Goal: Find specific fact: Find specific page/section

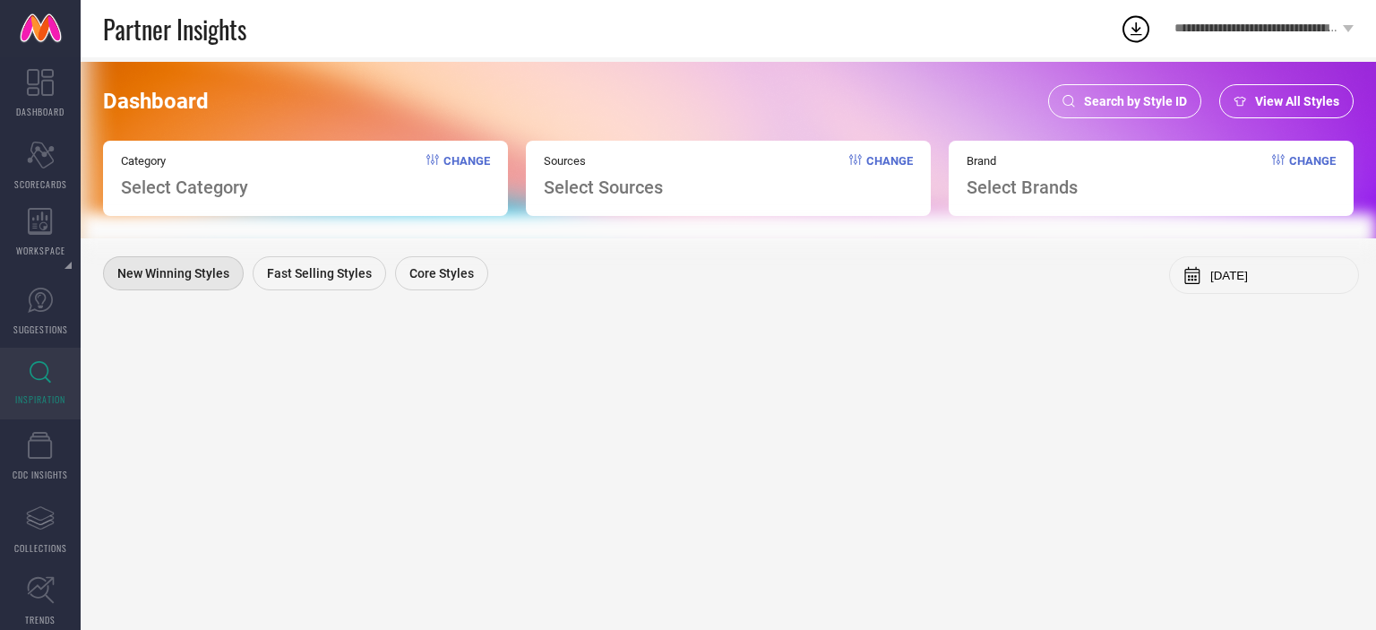
click at [1104, 100] on span "Search by Style ID" at bounding box center [1135, 101] width 103 height 14
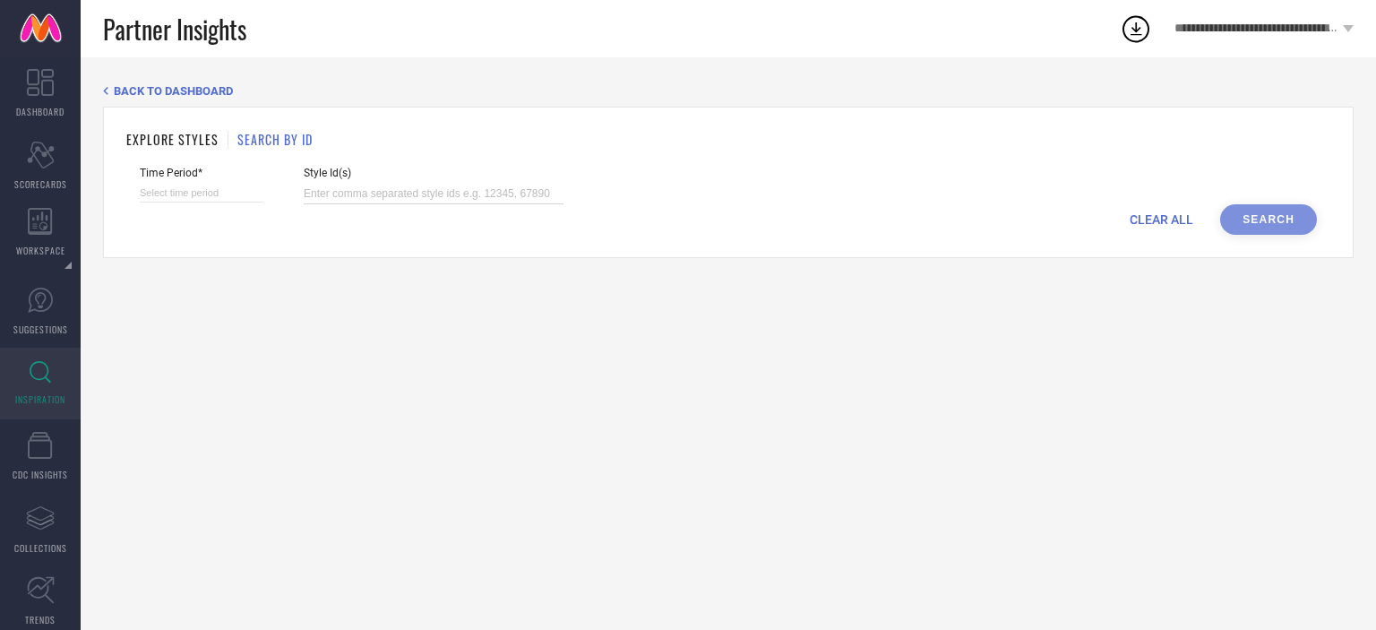
click at [394, 189] on input at bounding box center [434, 194] width 260 height 21
paste input "32591840 32530794 32026747 32026613 32530798 32026588 32530776 32026648 3253073…"
type input "32591840 32530794 32026747 32026613 32530798 32026588 32530776 32026648 3253073…"
select select "7"
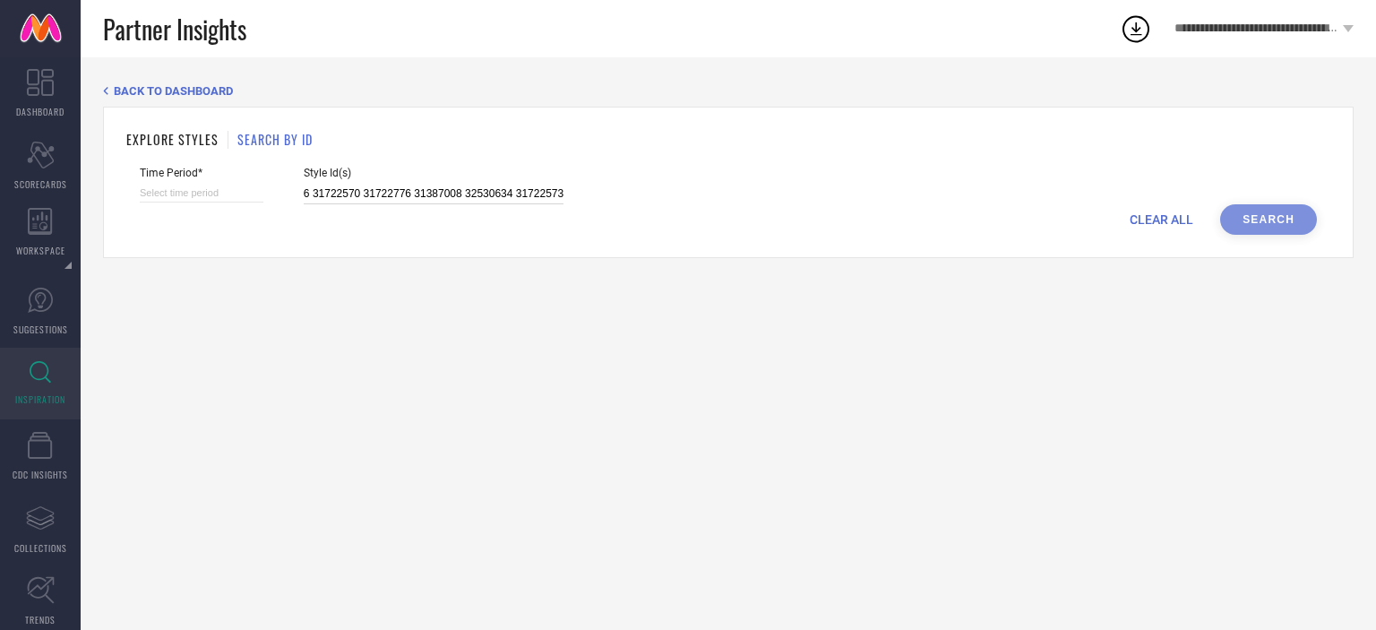
select select "2025"
select select "8"
select select "2025"
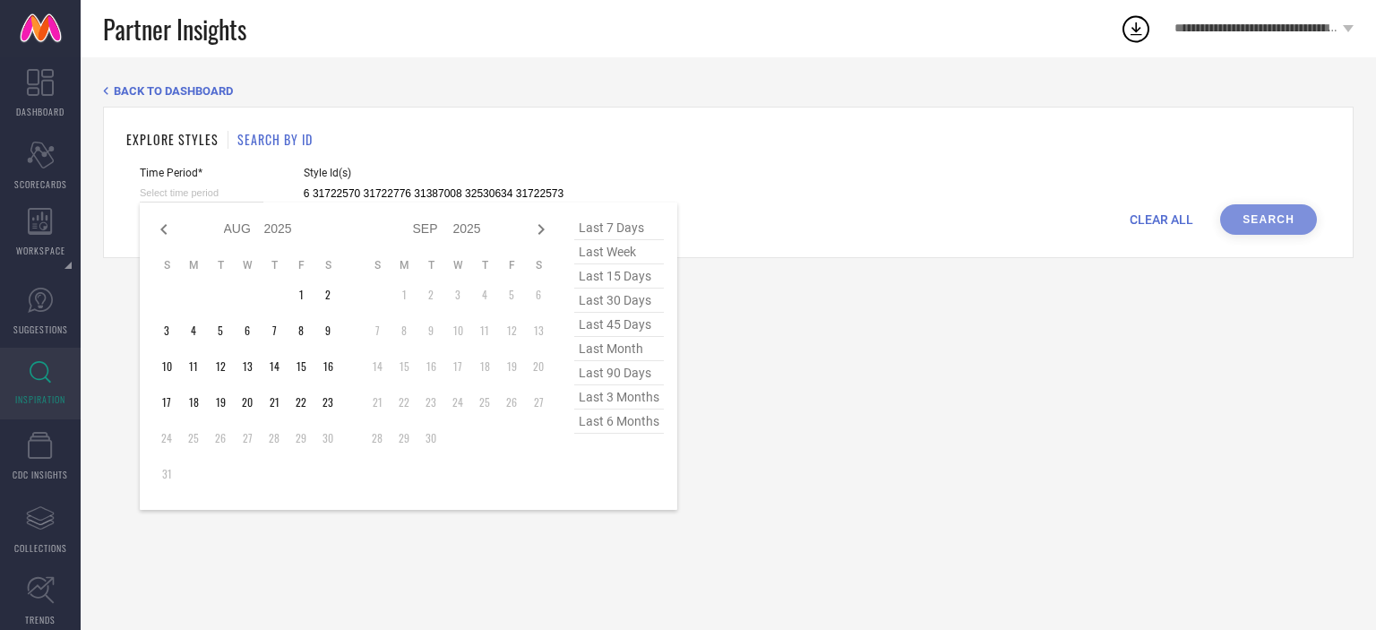
click at [223, 191] on input at bounding box center [202, 193] width 124 height 19
type input "32591840 32530794 32026747 32026613 32530798 32026588 32530776 32026648 3253073…"
click at [626, 429] on span "last 6 months" at bounding box center [619, 421] width 90 height 24
type input "[DATE] to [DATE]"
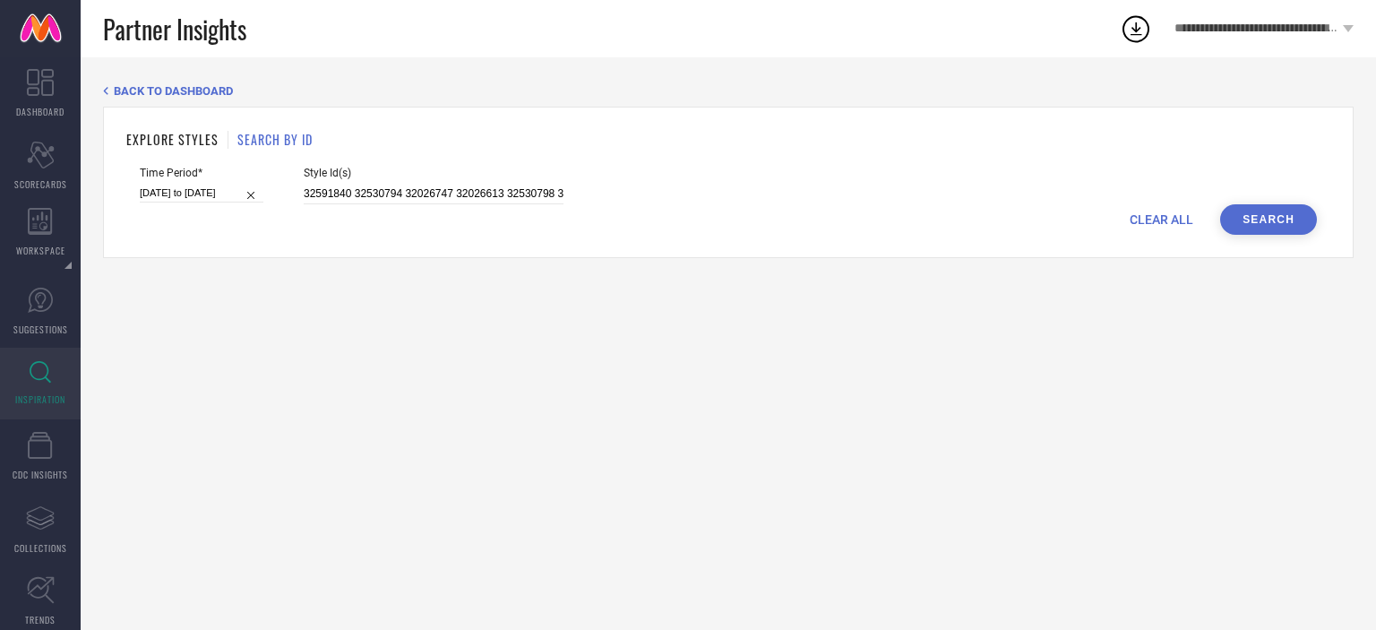
click at [1258, 225] on button "Search" at bounding box center [1268, 219] width 97 height 30
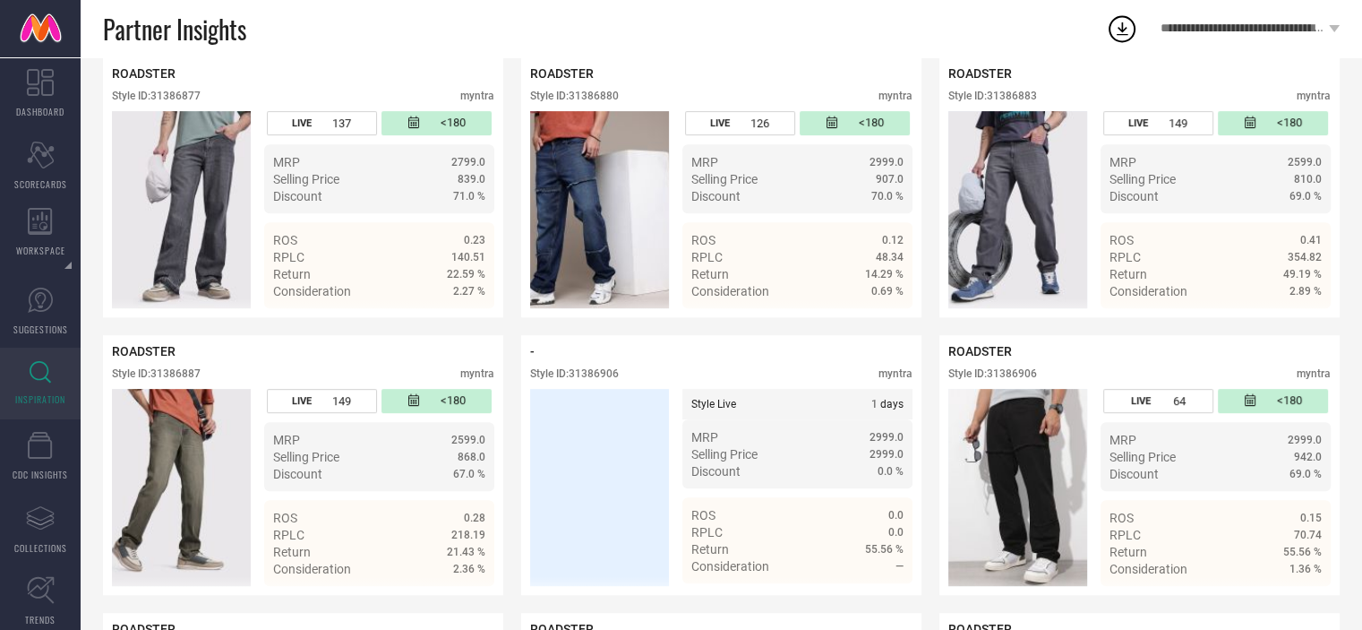
scroll to position [720, 0]
click at [601, 96] on div "Style ID: 31386880" at bounding box center [574, 96] width 89 height 13
copy div "31386880"
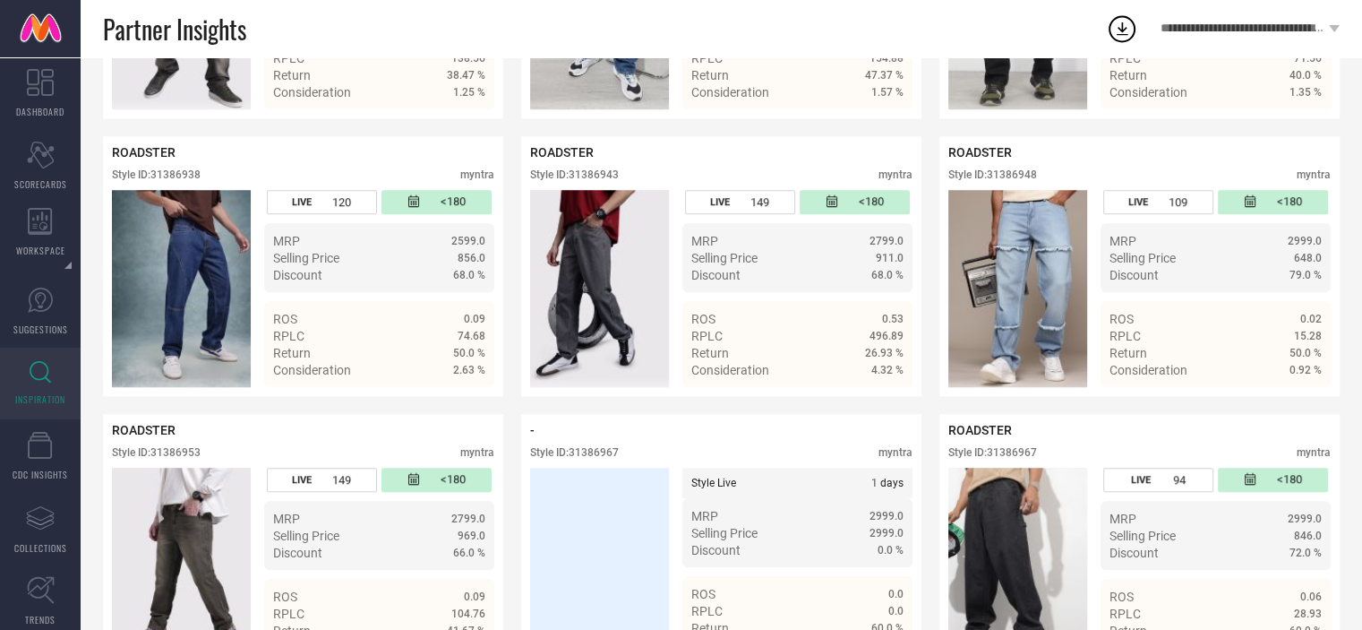
scroll to position [1479, 0]
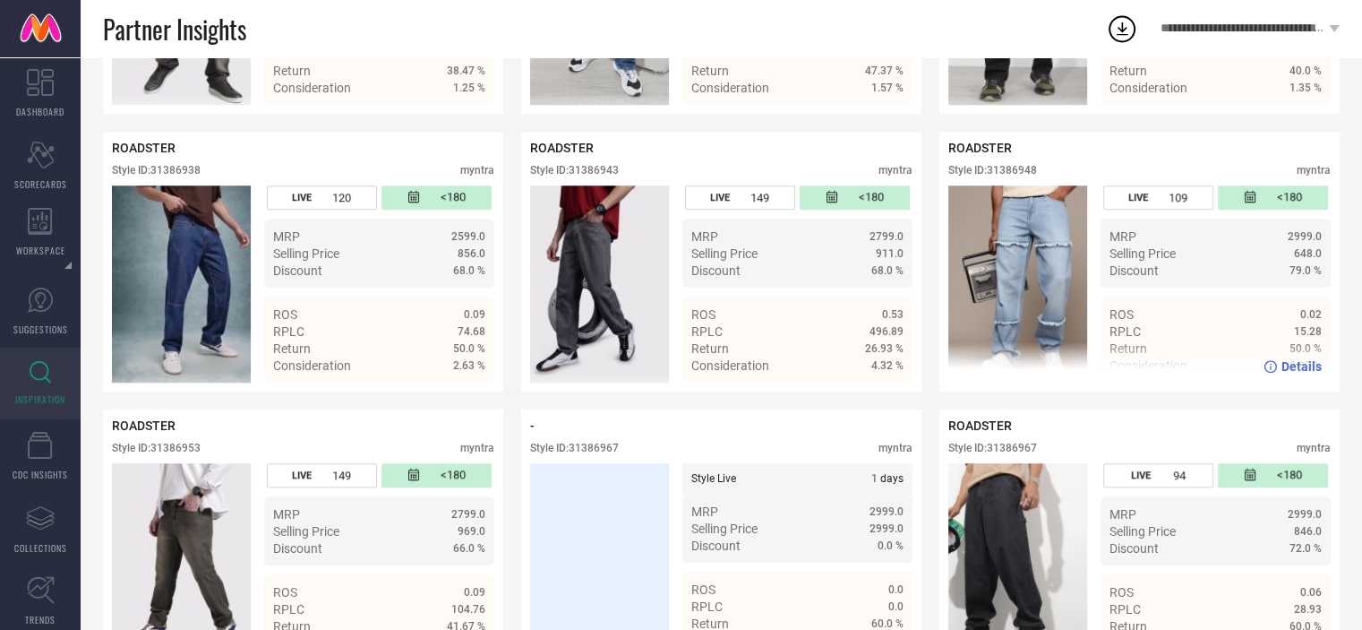
click at [1008, 176] on div "Style ID: 31386948" at bounding box center [993, 170] width 89 height 13
copy div "31386948"
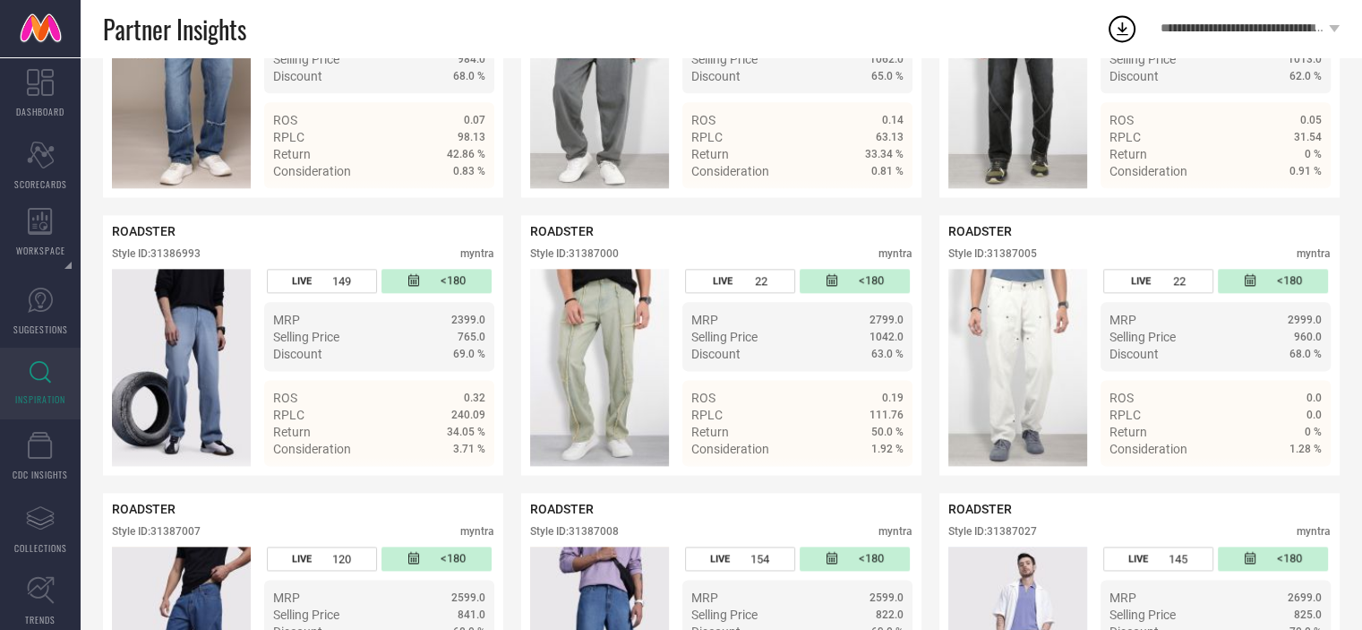
scroll to position [2230, 0]
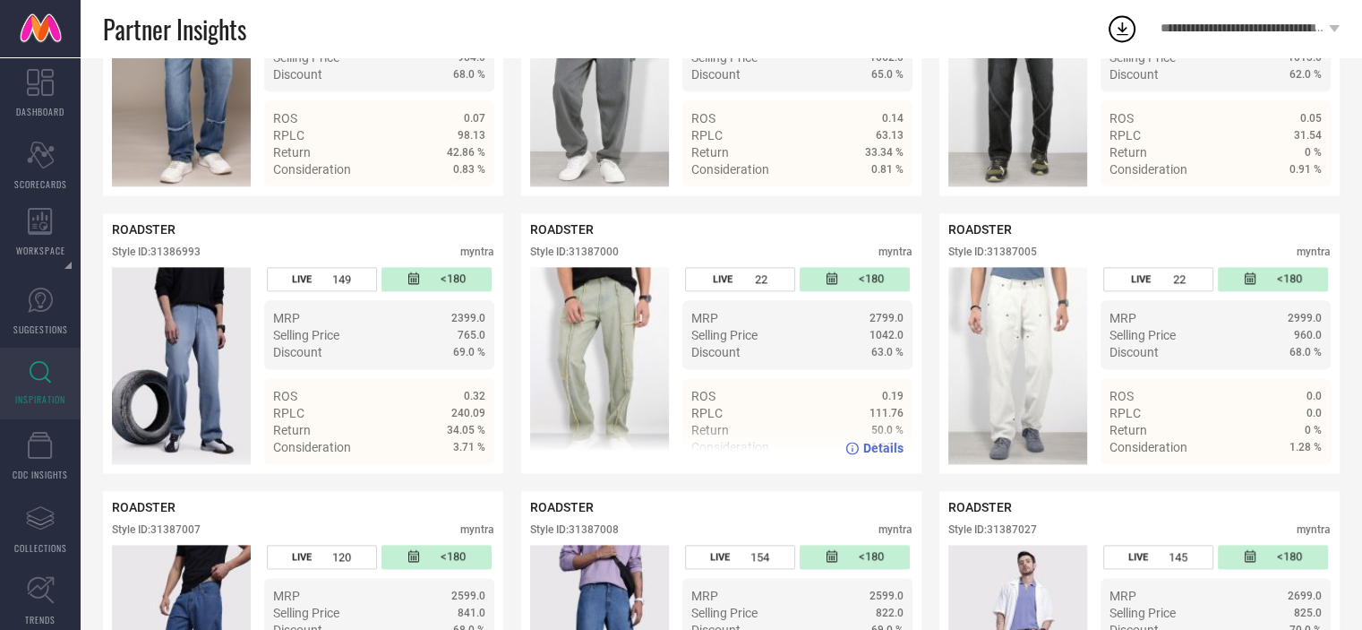
click at [606, 258] on div "Style ID: 31387000" at bounding box center [574, 251] width 89 height 13
copy div "31387000"
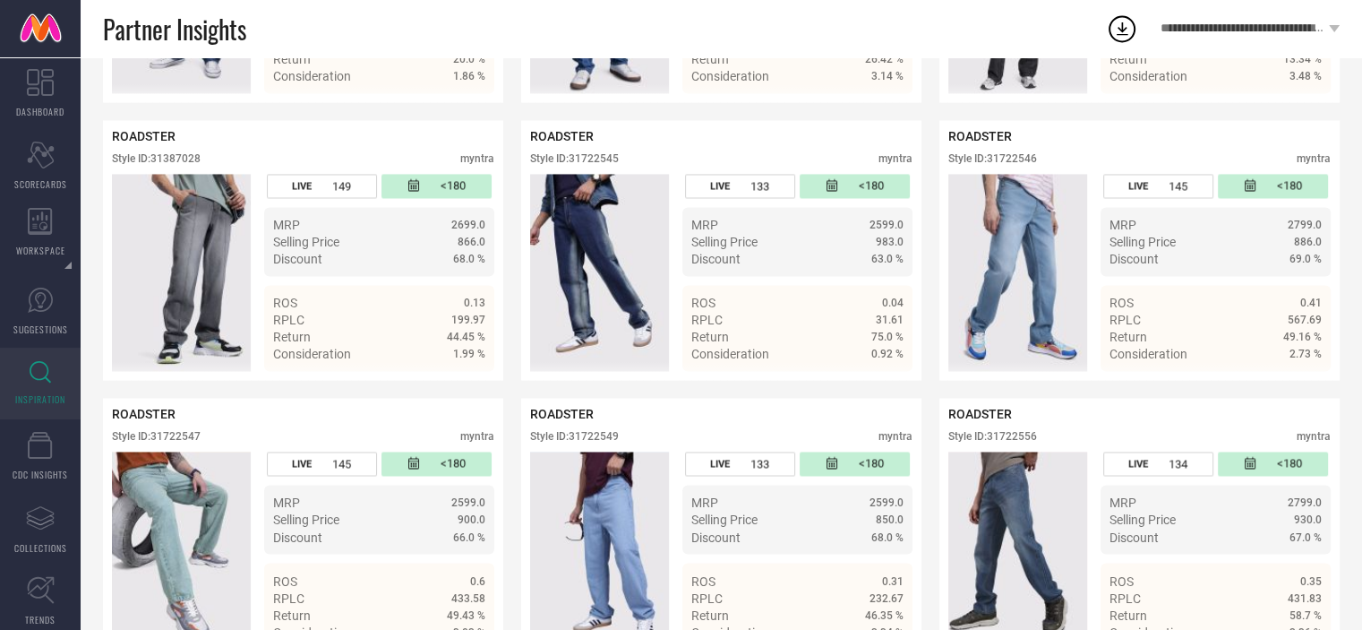
scroll to position [2881, 0]
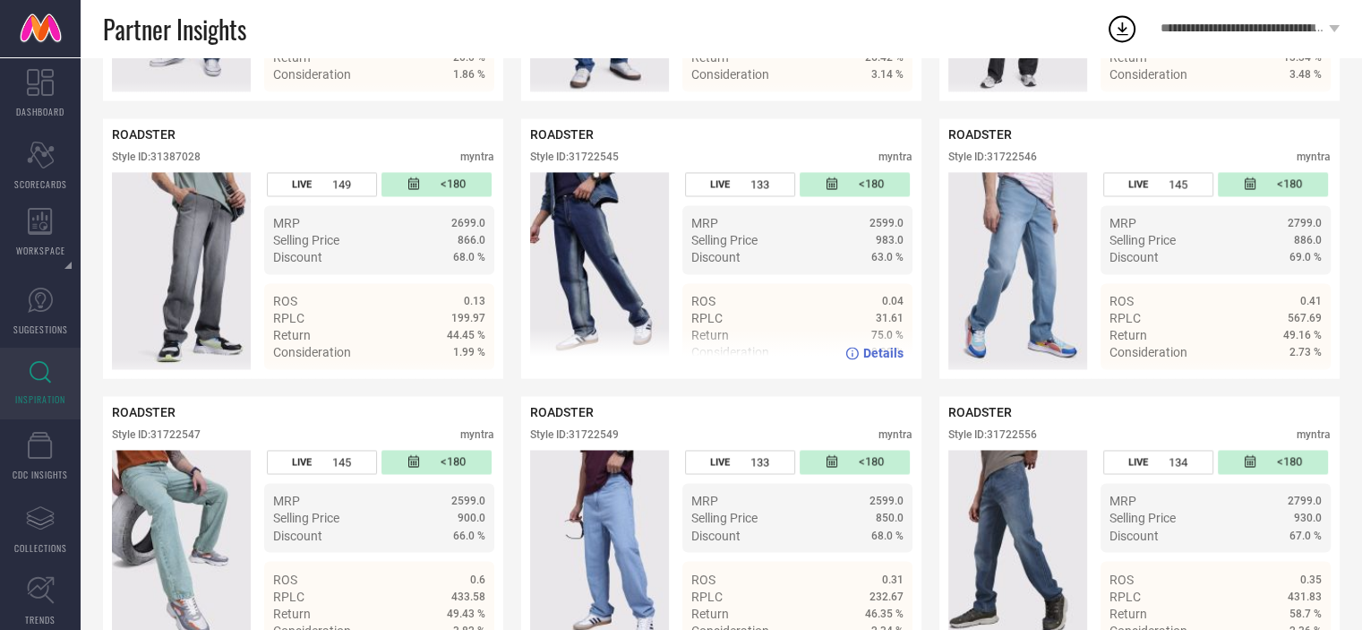
click at [587, 163] on div "Style ID: 31722545" at bounding box center [574, 156] width 89 height 13
copy div "31722545"
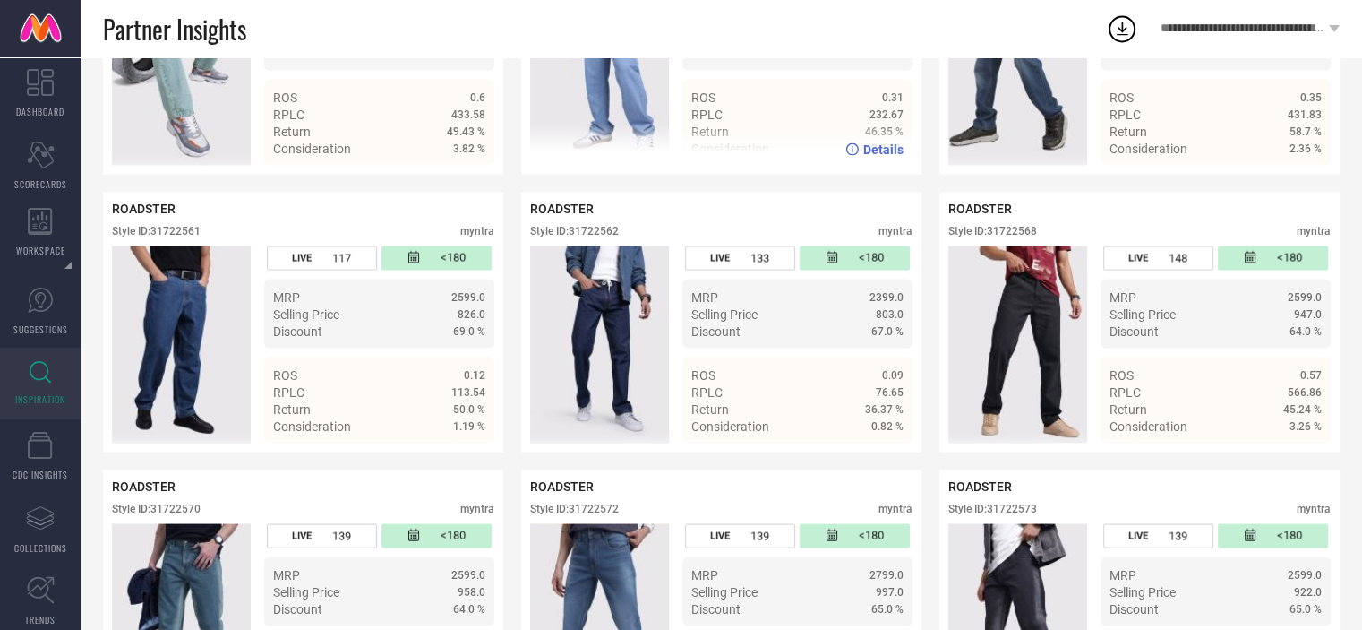
scroll to position [3363, 0]
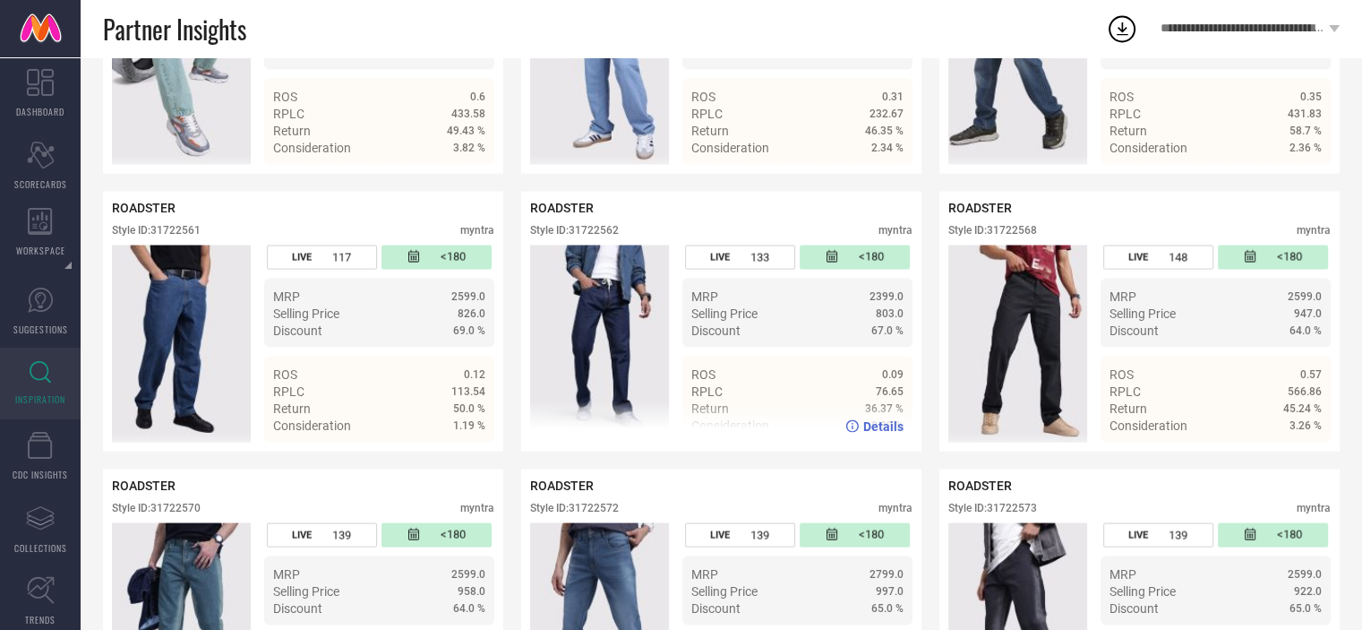
click at [592, 236] on div "Style ID: 31722562" at bounding box center [574, 229] width 89 height 13
copy div "31722562"
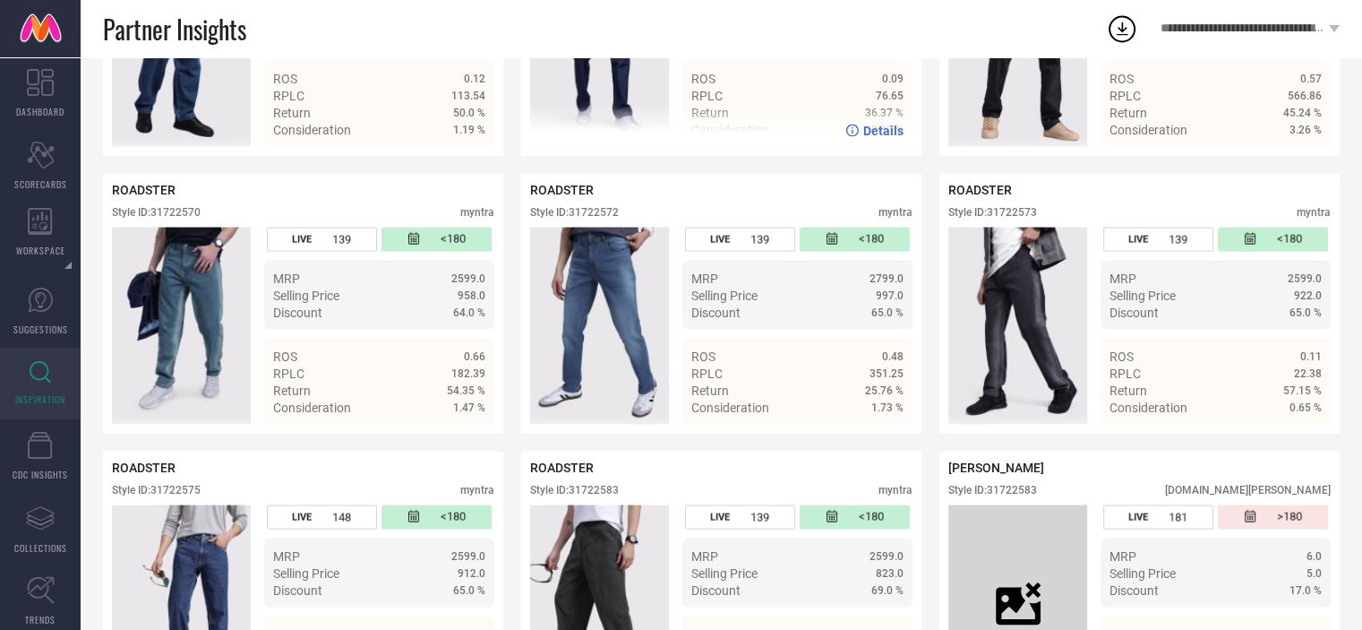
scroll to position [3663, 0]
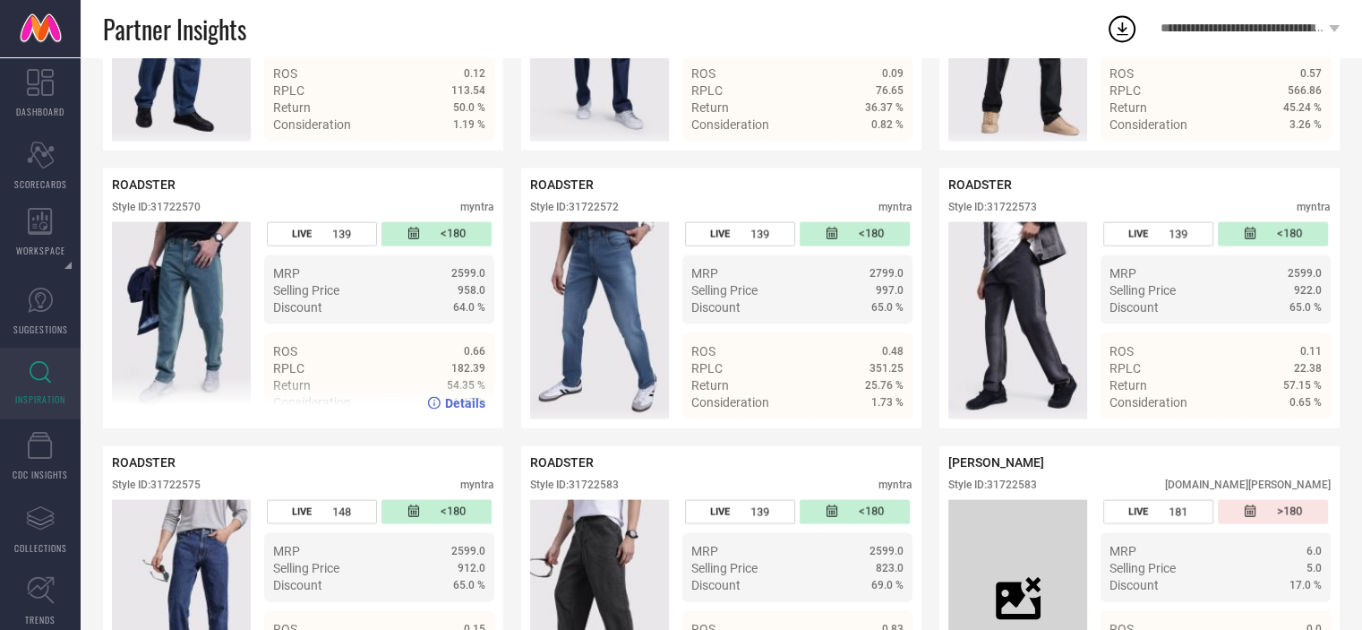
click at [172, 213] on div "Style ID: 31722570" at bounding box center [156, 207] width 89 height 13
copy div "31722570"
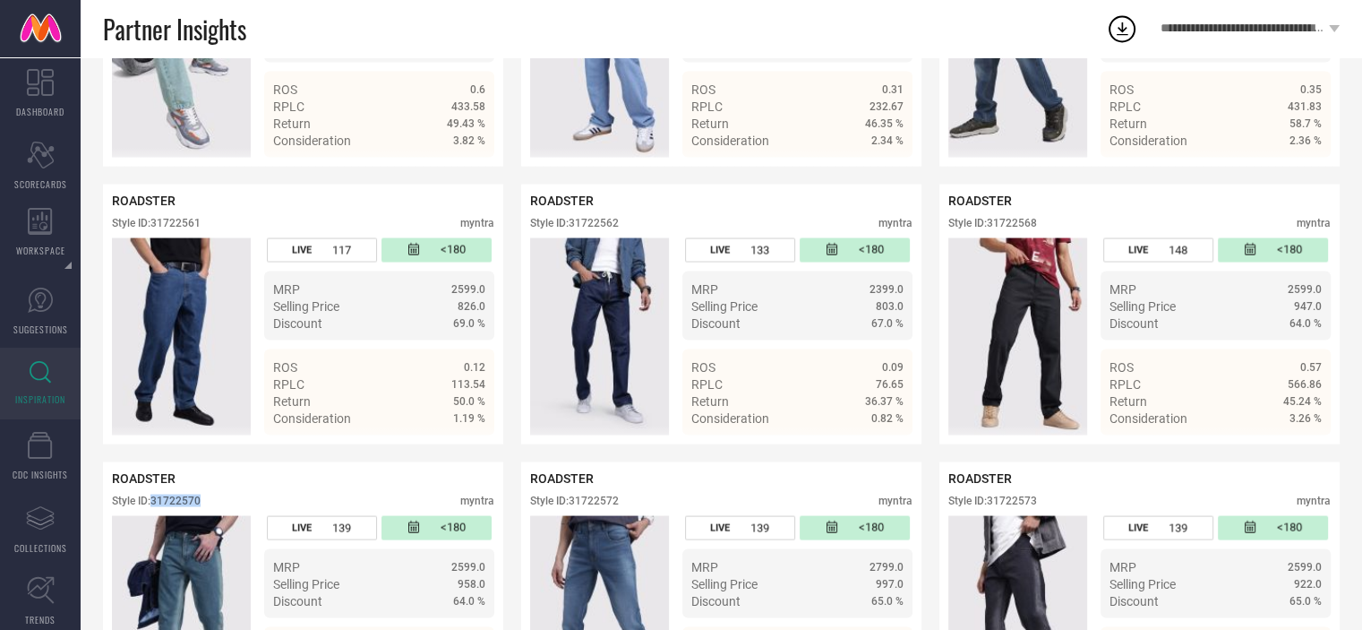
scroll to position [3363, 0]
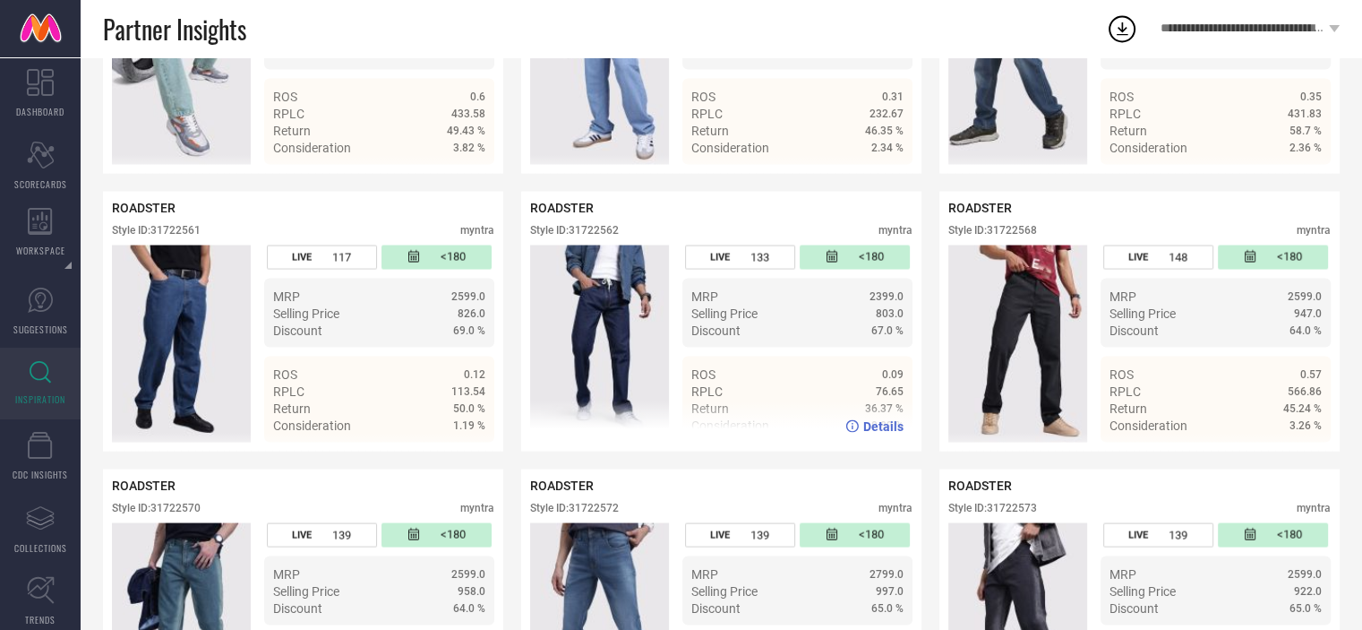
click at [595, 236] on div "Style ID: 31722562" at bounding box center [574, 229] width 89 height 13
copy div "31722562"
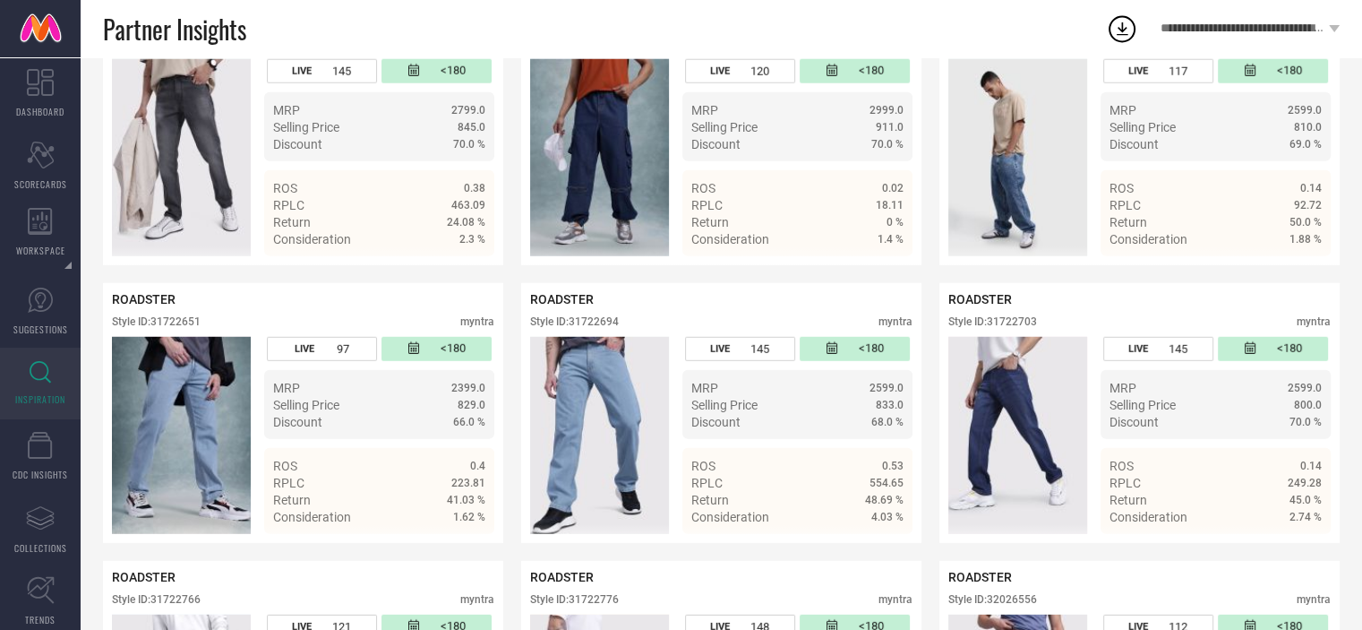
scroll to position [4934, 0]
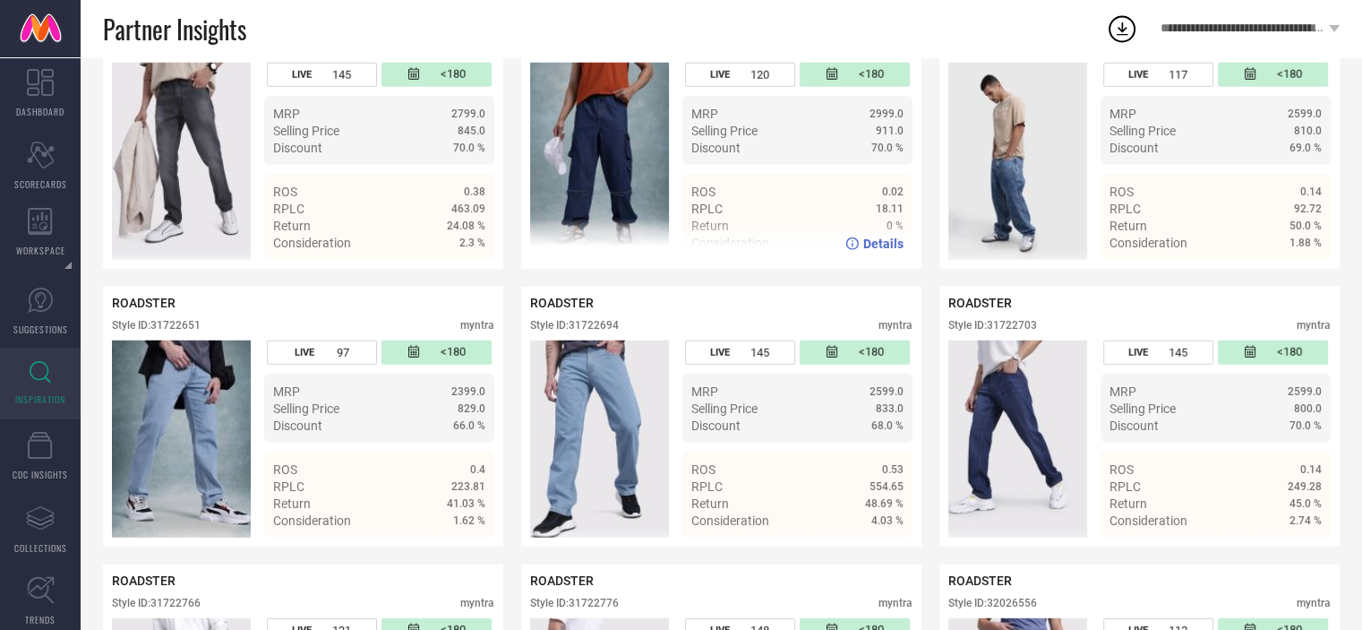
click at [585, 54] on div "Style ID: 31722630" at bounding box center [574, 47] width 89 height 13
copy div "31722630"
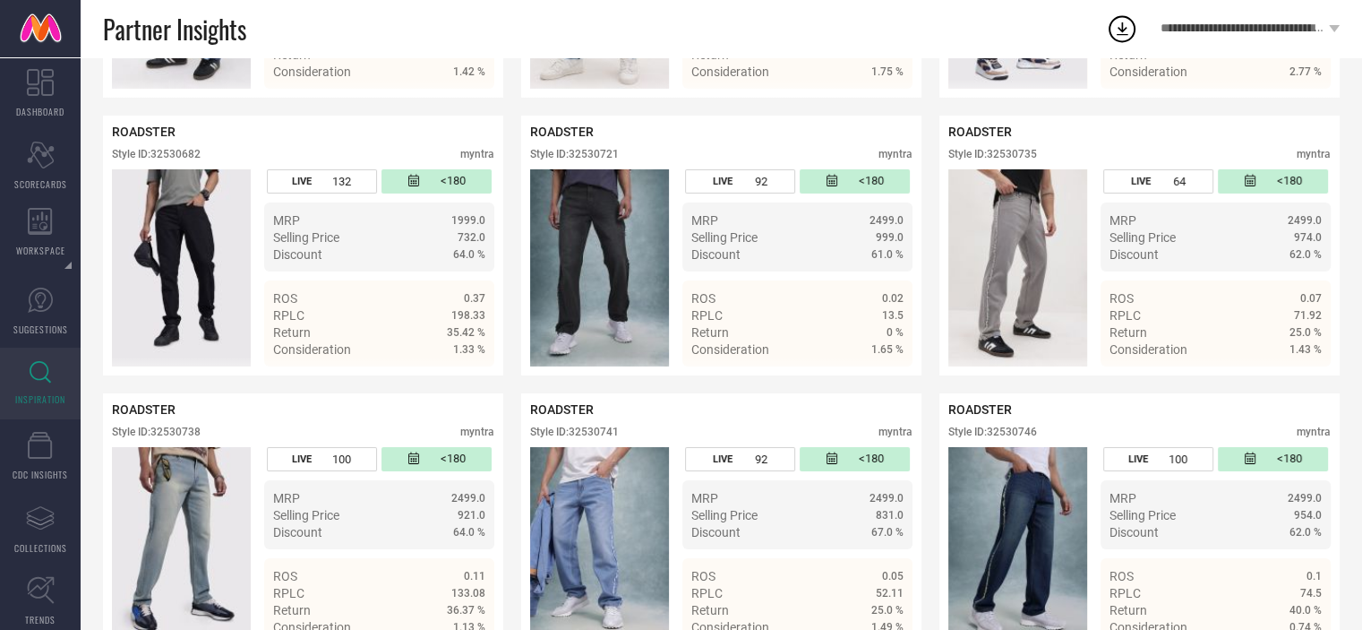
scroll to position [6216, 0]
click at [1012, 159] on div "Style ID: 32530735" at bounding box center [993, 153] width 89 height 13
click at [1014, 168] on div "ROADSTER Style ID: 32530735 myntra" at bounding box center [1140, 146] width 382 height 45
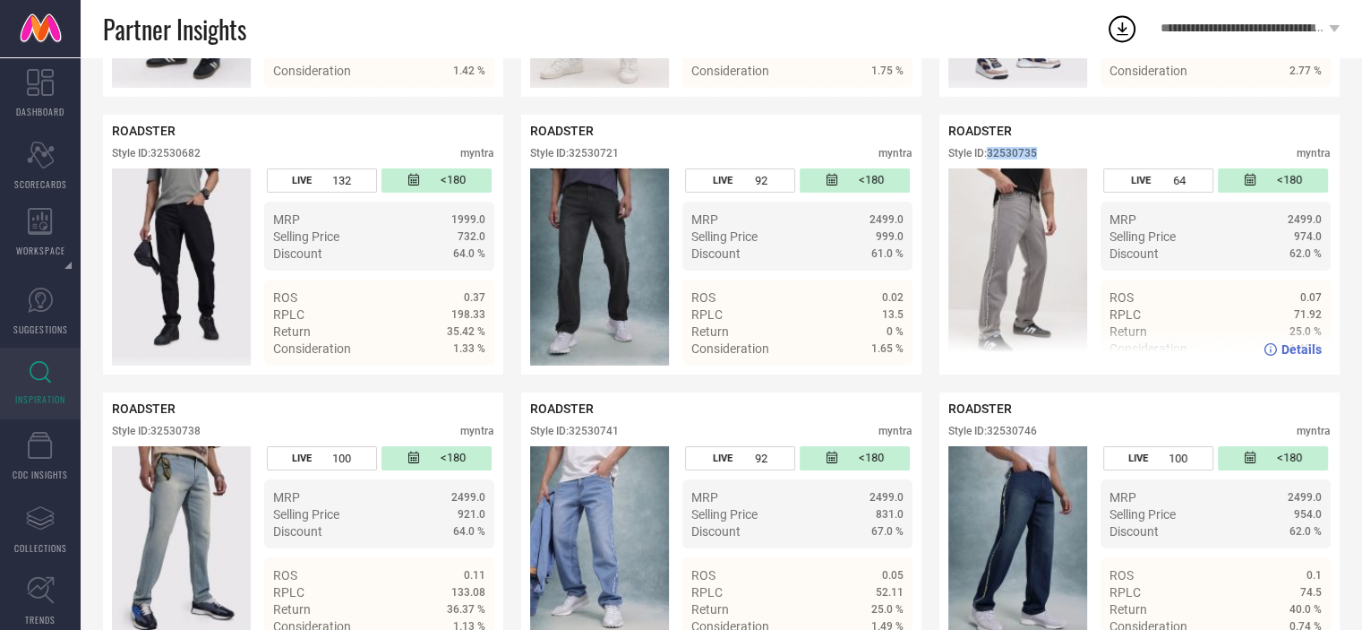
click at [1014, 168] on div "ROADSTER Style ID: 32530735 myntra" at bounding box center [1140, 146] width 382 height 45
copy div "32530735"
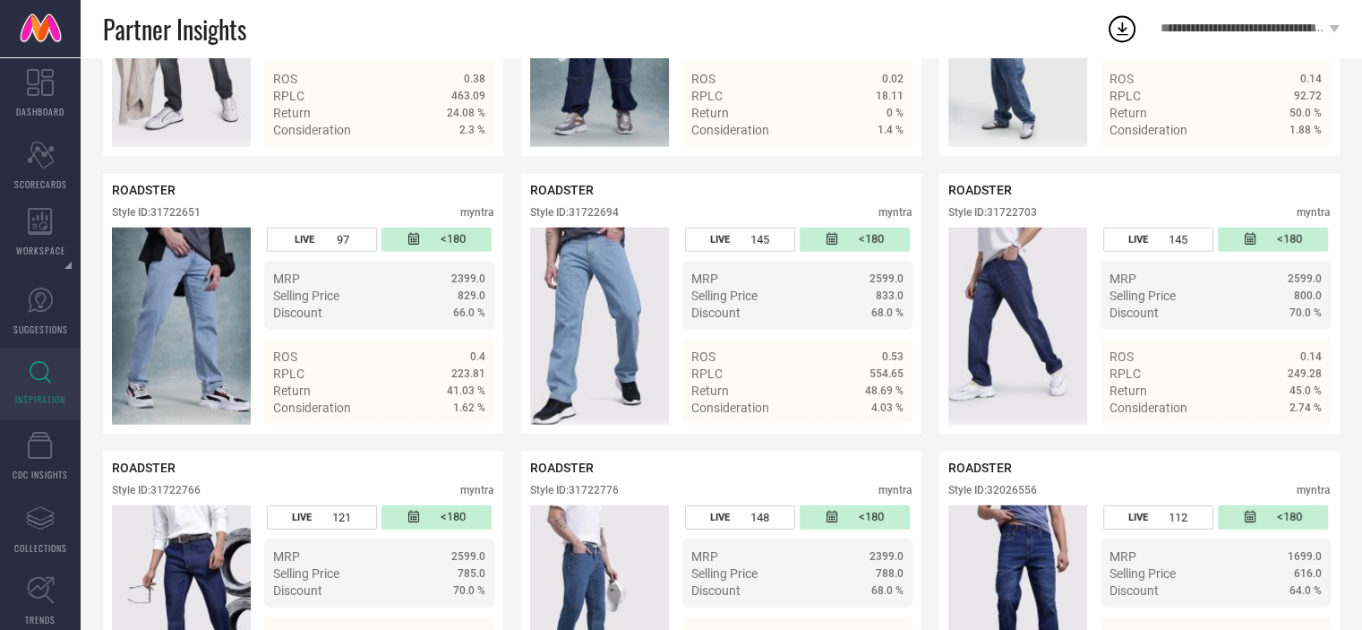
scroll to position [5134, 0]
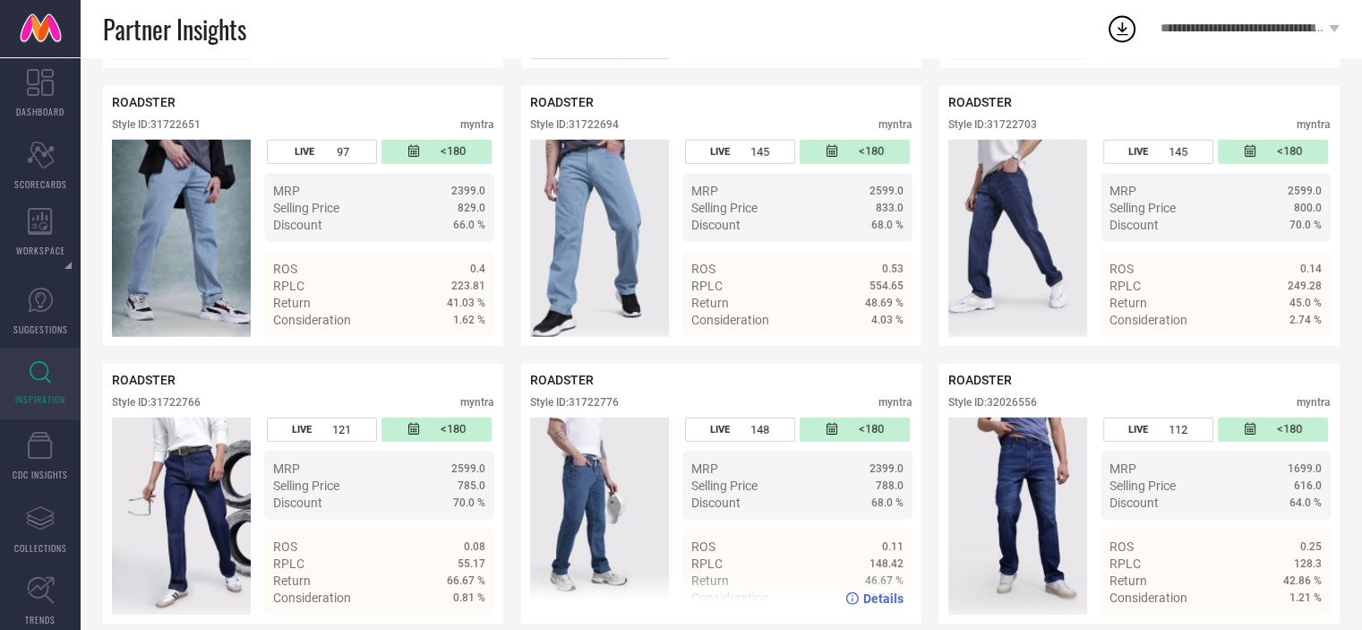
click at [598, 408] on div "Style ID: 31722776" at bounding box center [574, 402] width 89 height 13
copy div "31722776"
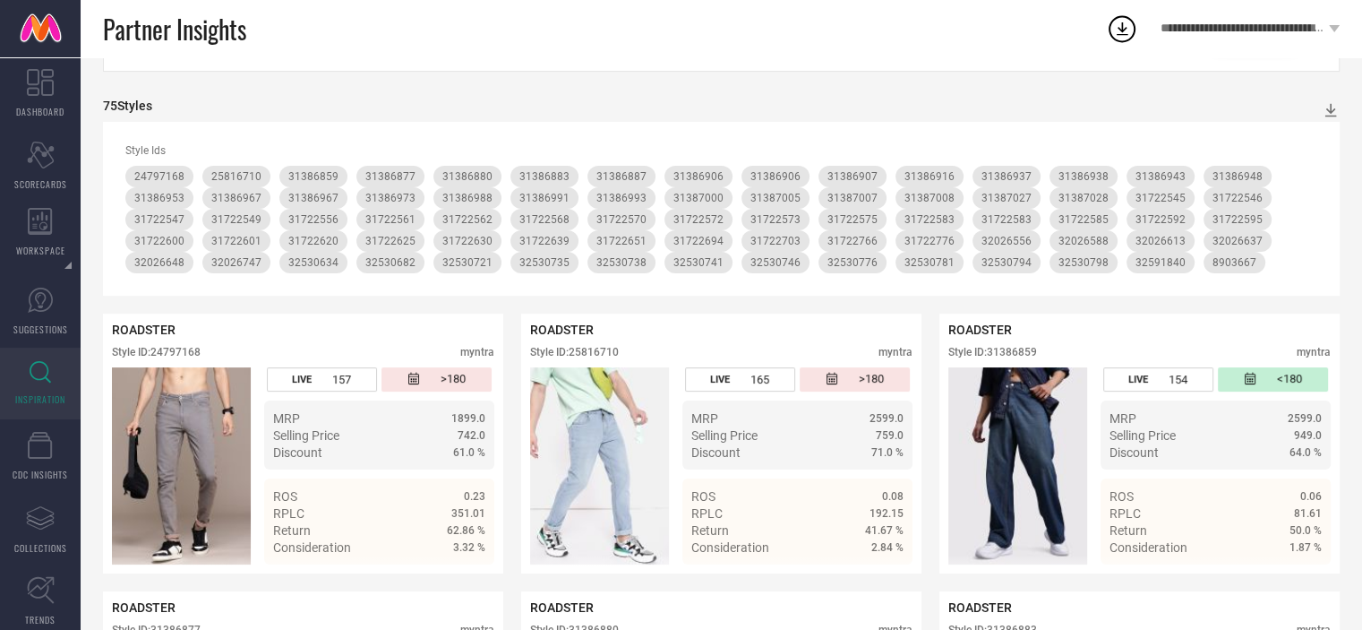
scroll to position [0, 0]
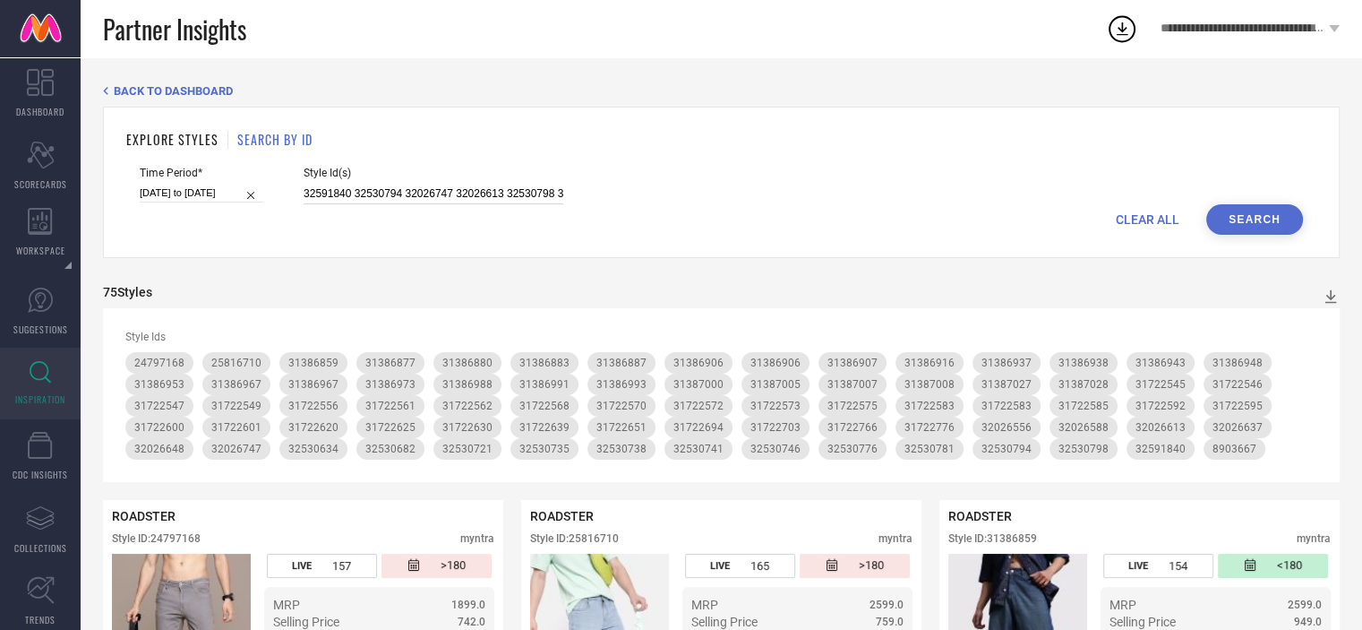
click at [508, 191] on input "32591840 32530794 32026747 32026613 32530798 32026588 32530776 32026648 3253073…" at bounding box center [434, 194] width 260 height 21
paste input "31422920 31520732 31520743 31520763 31520766 31520772 31838080 31838085 3183808…"
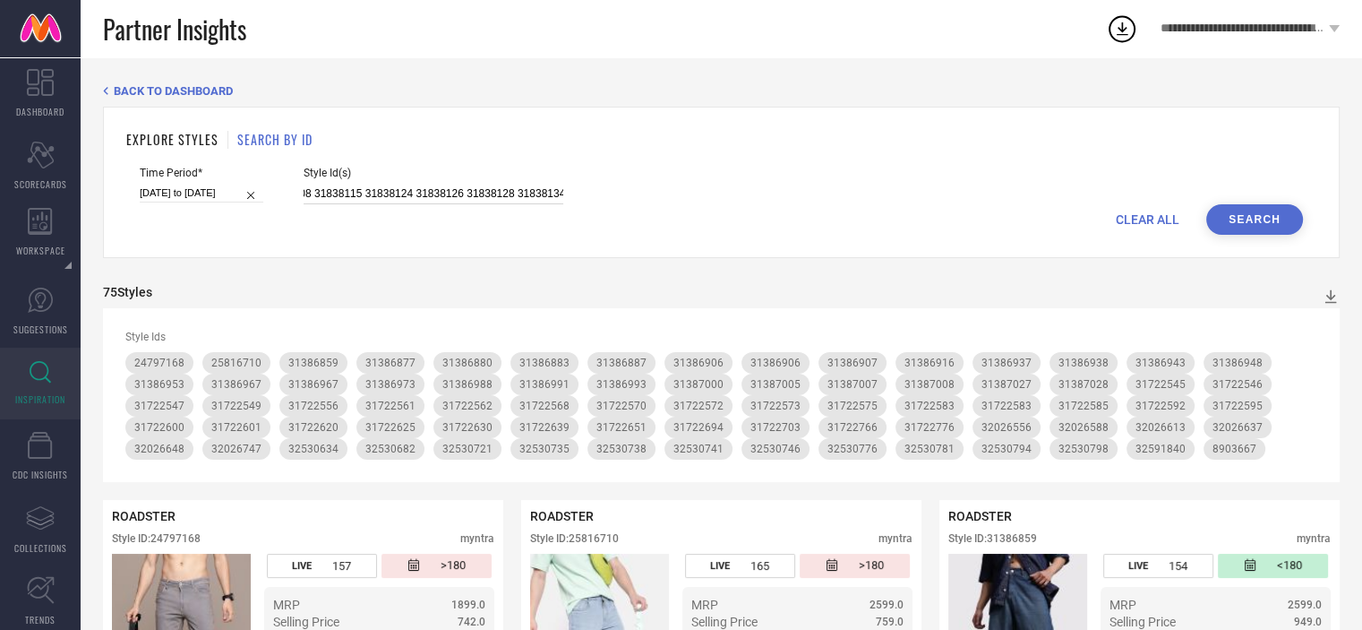
type input "31422920 31520732 31520743 31520763 31520766 31520772 31838080 31838085 3183808…"
click at [1245, 209] on button "Search" at bounding box center [1255, 219] width 97 height 30
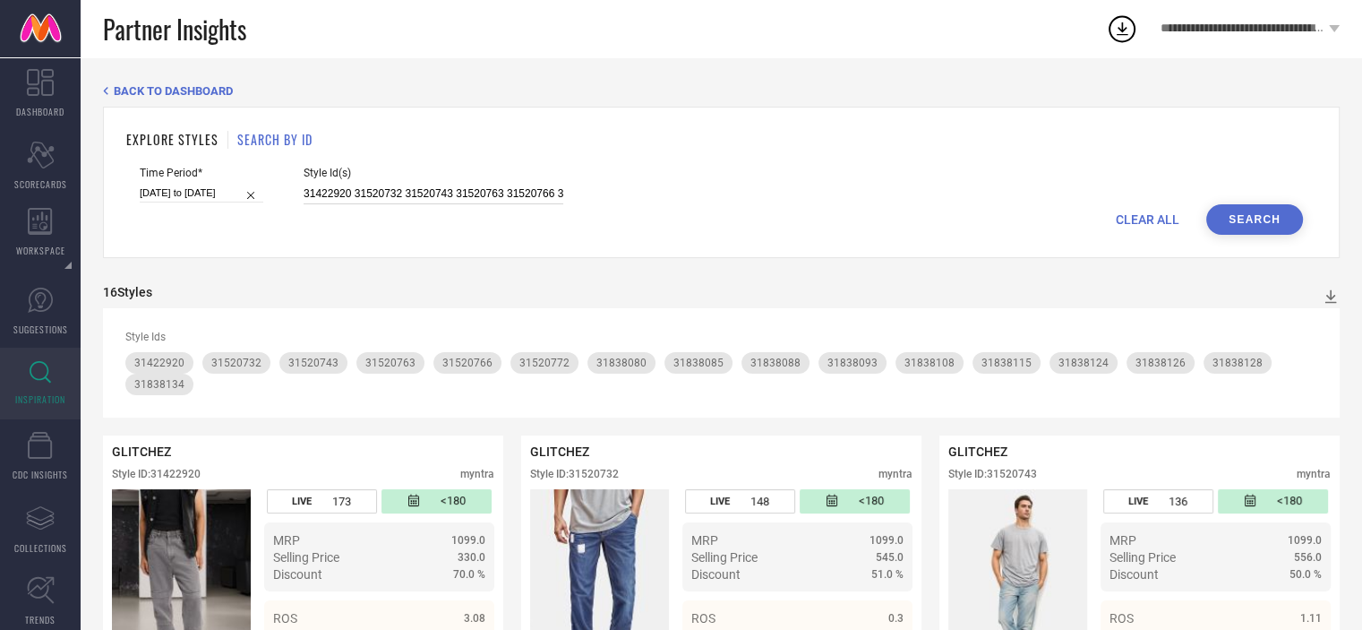
click at [498, 196] on input "31422920 31520732 31520743 31520763 31520766 31520772 31838080 31838085 3183808…" at bounding box center [434, 194] width 260 height 21
paste input "31422881 31179653 31179654 31179655 31179656 31179657 31179658 31179660 3117966…"
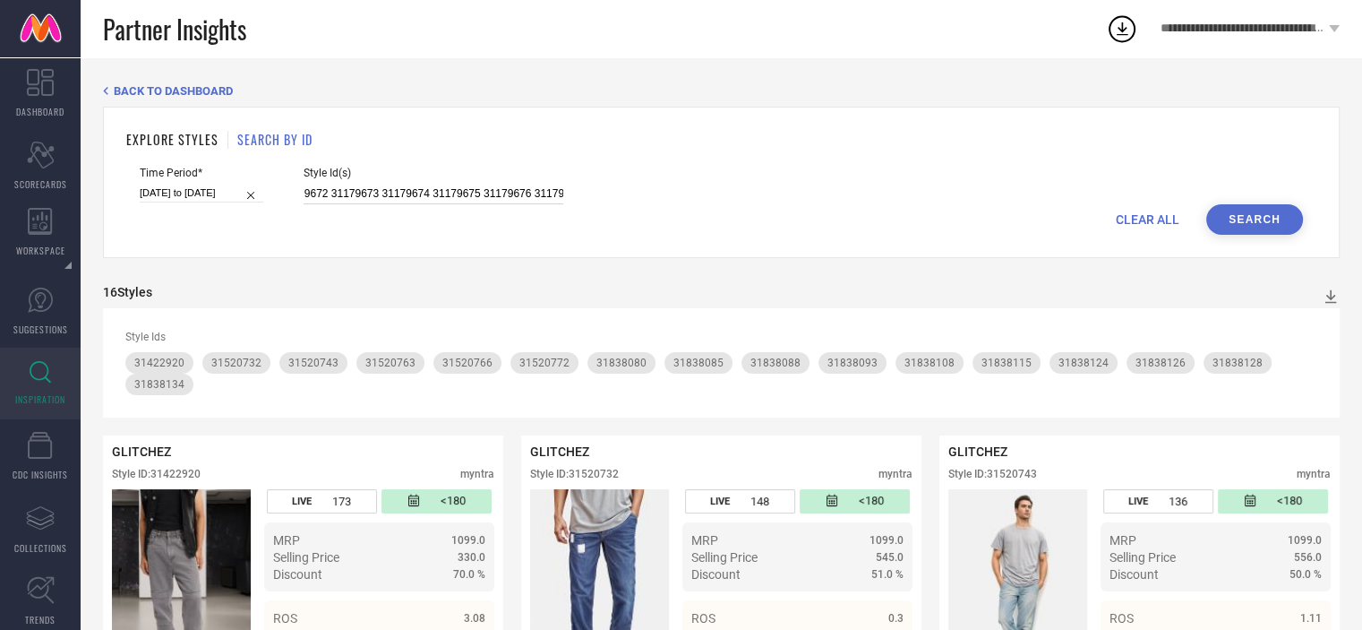
type input "31422881 31179653 31179654 31179655 31179656 31179657 31179658 31179660 3117966…"
click at [1240, 213] on button "Search" at bounding box center [1255, 219] width 97 height 30
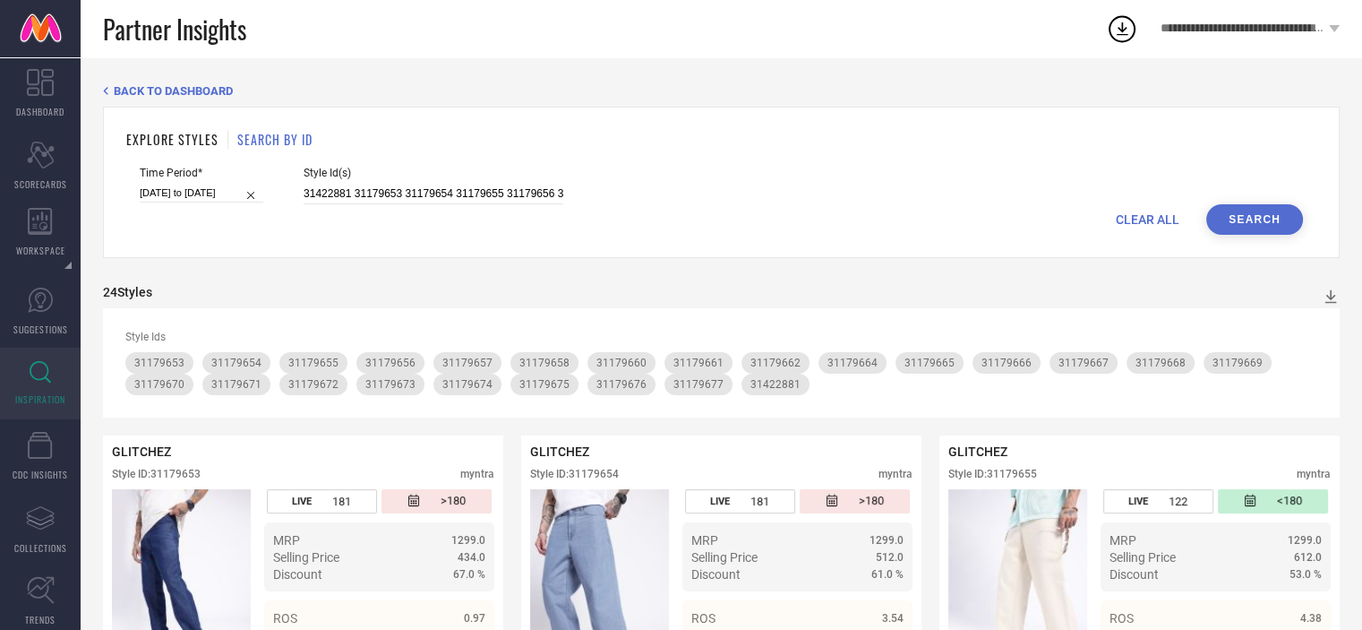
click at [344, 205] on div "CLEAR ALL Search" at bounding box center [722, 219] width 1164 height 30
drag, startPoint x: 344, startPoint y: 205, endPoint x: 333, endPoint y: 194, distance: 15.2
click at [333, 194] on form "Time Period* [DATE] to [DATE] Style Id(s) 31422881 31179653 31179654 31179655 3…" at bounding box center [721, 201] width 1190 height 68
click at [333, 194] on input "31422881 31179653 31179654 31179655 31179656 31179657 31179658 31179660 3117966…" at bounding box center [434, 194] width 260 height 21
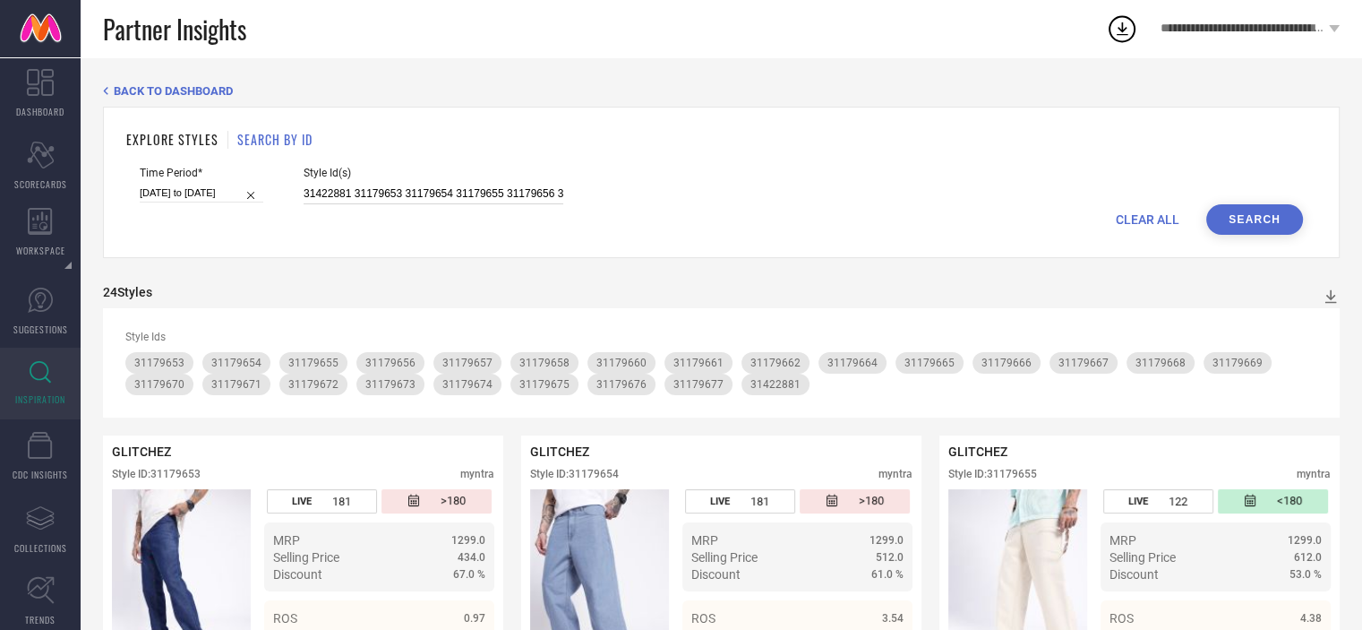
click at [333, 194] on input "31422881 31179653 31179654 31179655 31179656 31179657 31179658 31179660 3117966…" at bounding box center [434, 194] width 260 height 21
paste input "31179678 31179680 31179681 31179683 31179684 31179685 31179686 31179688 3117968…"
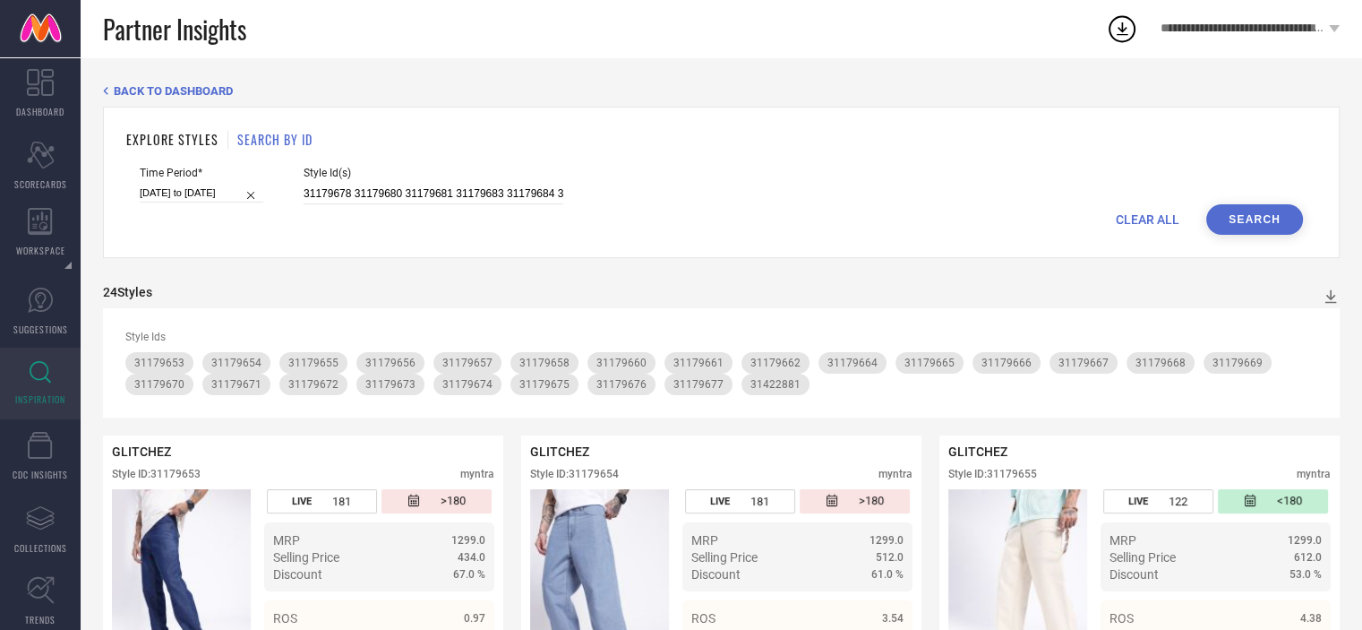
click at [1250, 204] on button "Search" at bounding box center [1255, 219] width 97 height 30
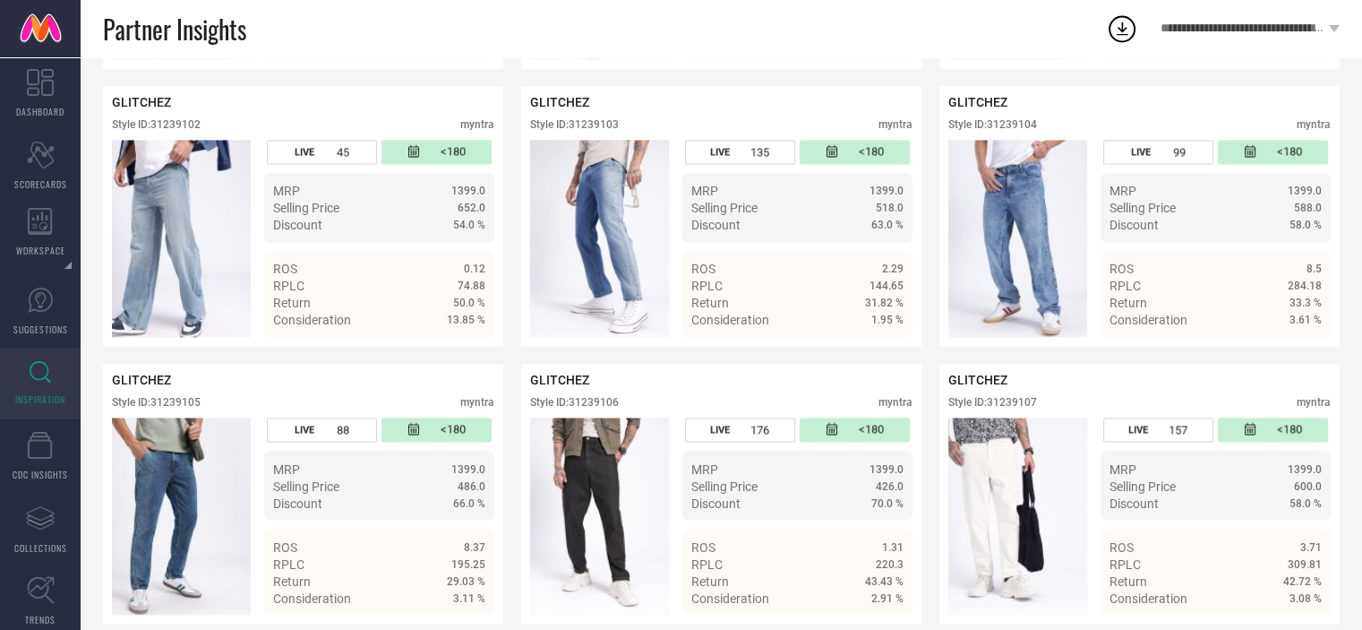
scroll to position [2954, 0]
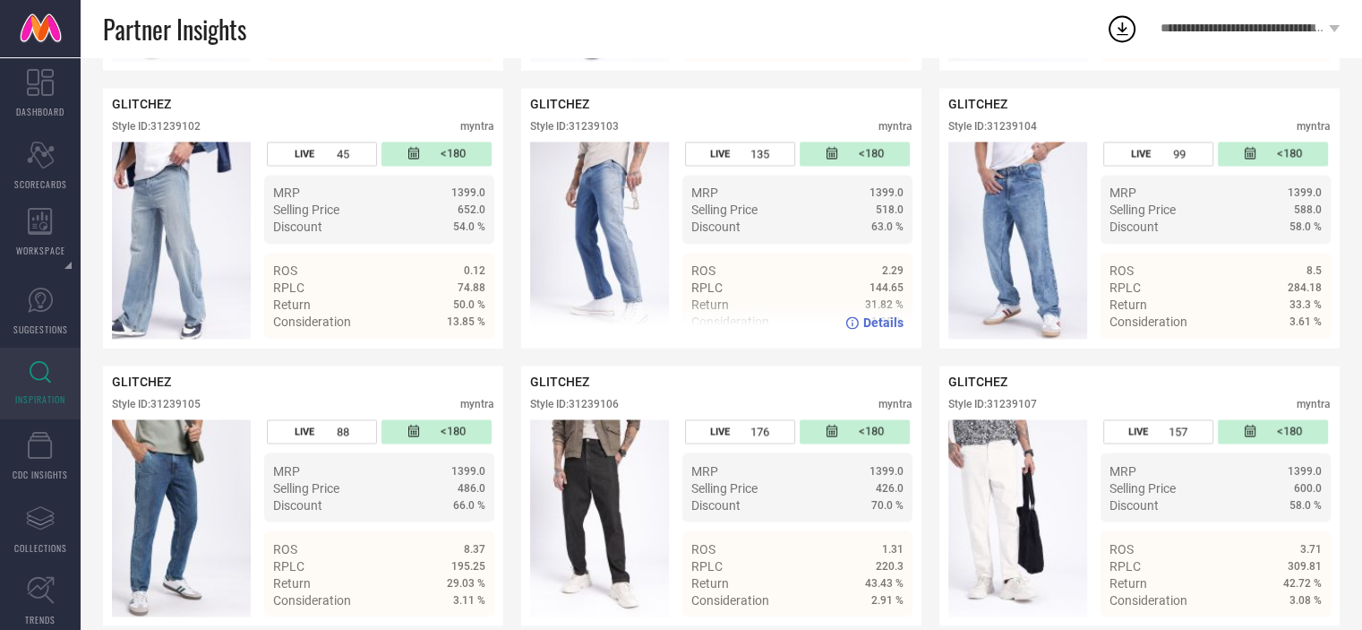
click at [609, 133] on div "Style ID: 31239103" at bounding box center [574, 126] width 89 height 13
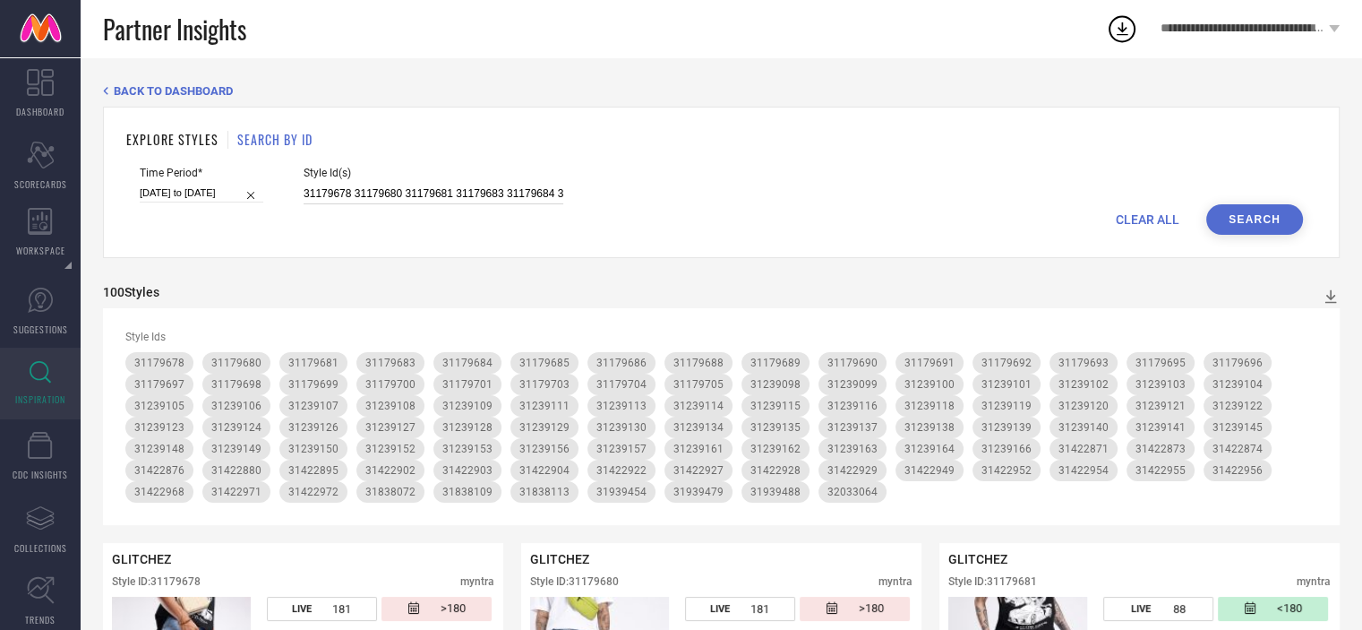
click at [408, 191] on input "31179678 31179680 31179681 31179683 31179684 31179685 31179686 31179688 3117968…" at bounding box center [434, 194] width 260 height 21
paste input "2591840 32530794 32026747 32026613 32530798 32026588 32530776 32026648 32530735…"
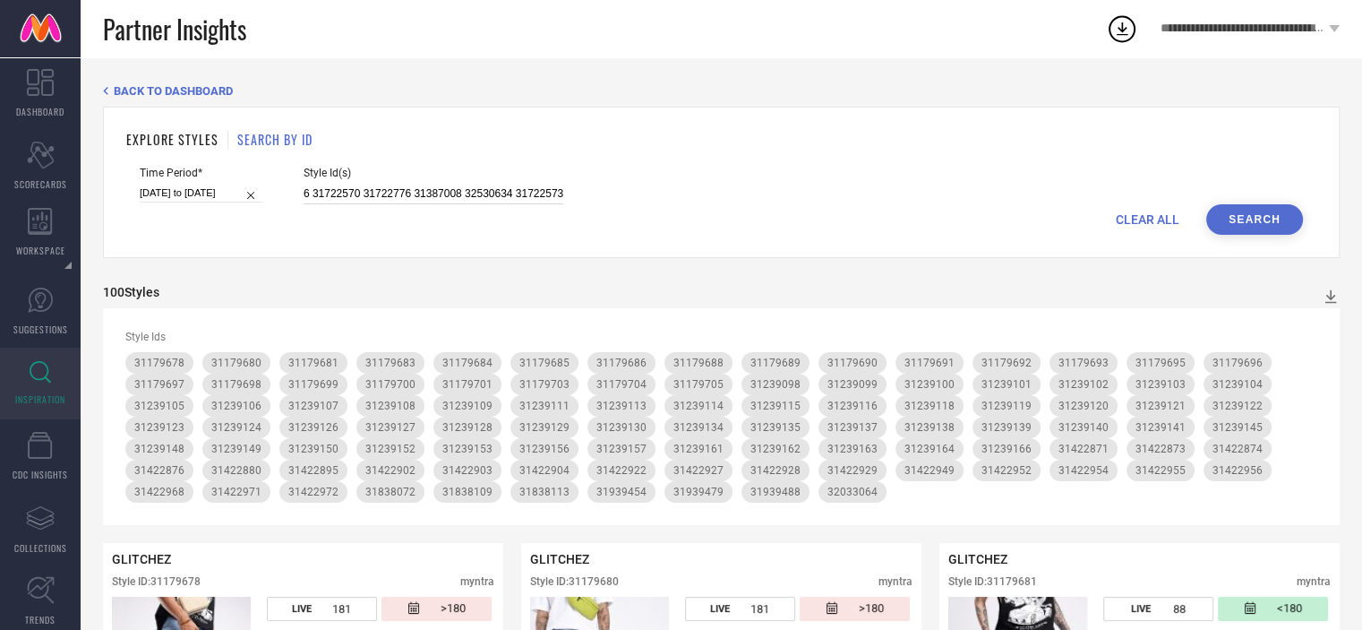
type input "32591840 32530794 32026747 32026613 32530798 32026588 32530776 32026648 3253073…"
click at [1251, 210] on button "Search" at bounding box center [1255, 219] width 97 height 30
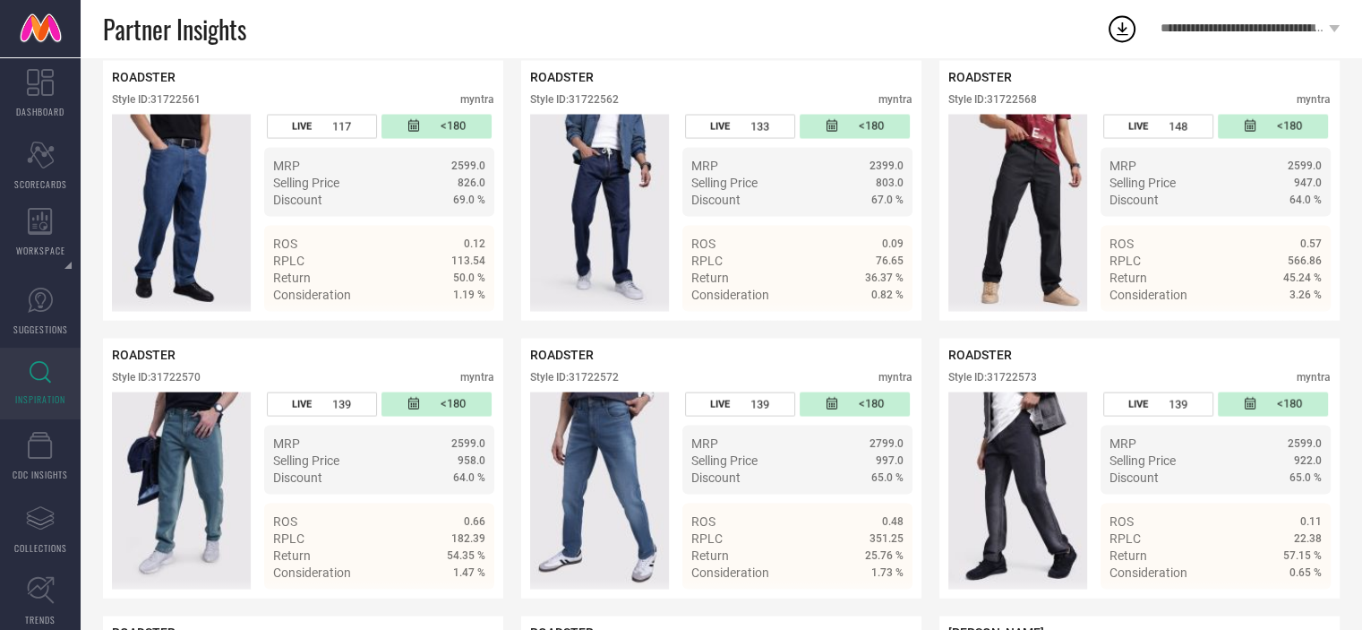
scroll to position [3503, 0]
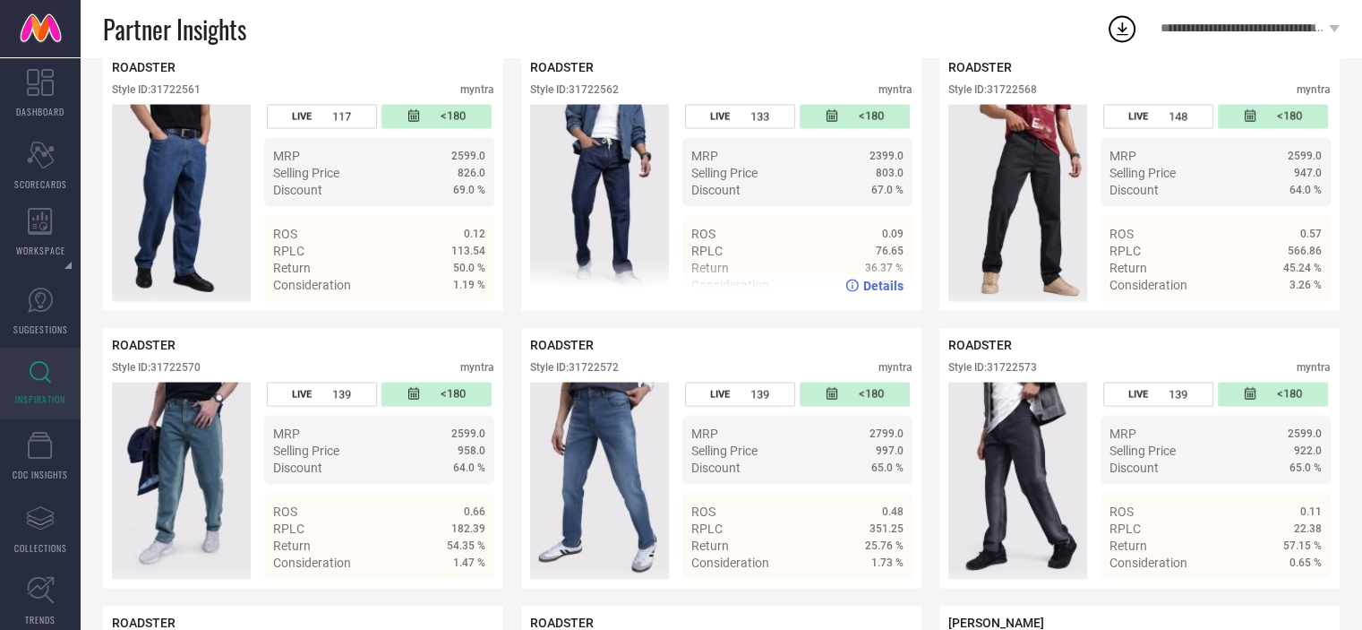
click at [605, 96] on div "Style ID: 31722562" at bounding box center [574, 89] width 89 height 13
